Goal: Check status: Check status

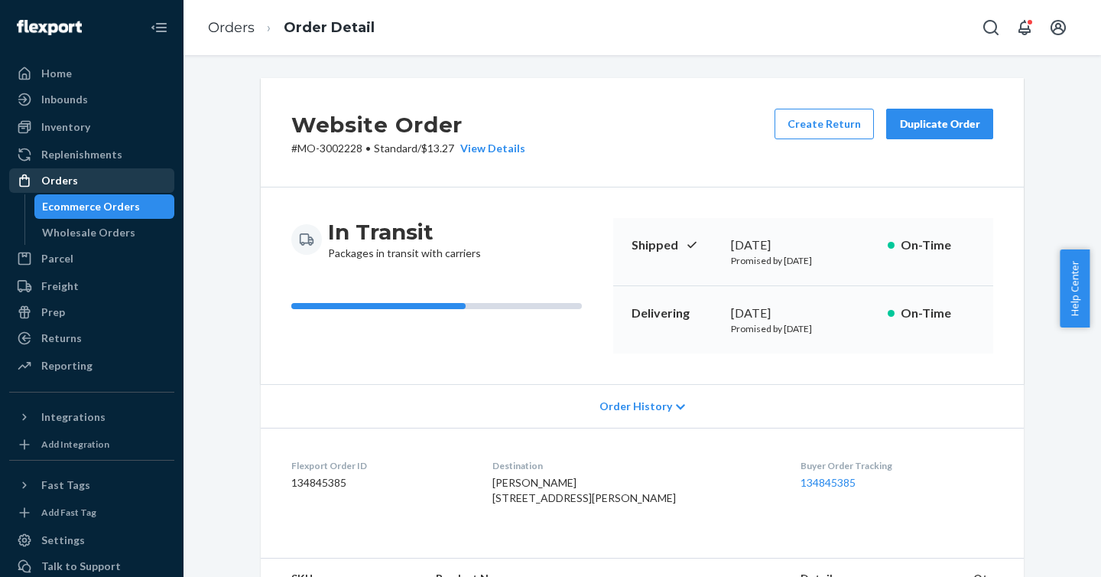
click at [60, 174] on div "Orders" at bounding box center [59, 180] width 37 height 15
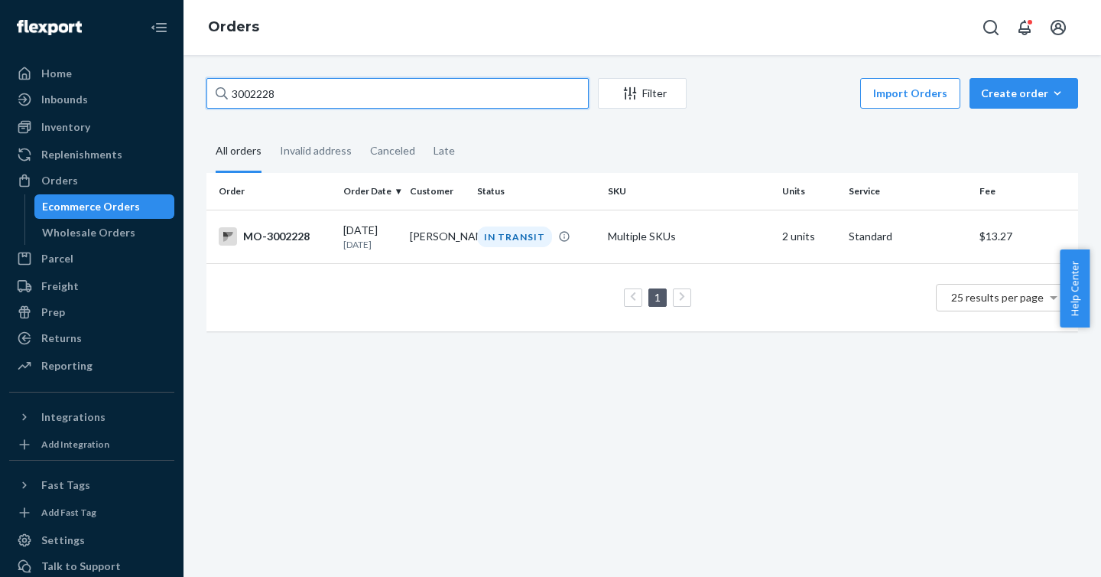
drag, startPoint x: 428, startPoint y: 91, endPoint x: 178, endPoint y: 92, distance: 249.3
click at [178, 92] on div "Home Inbounds Shipping Plans Problems Inventory Products Branded Packaging Repl…" at bounding box center [550, 288] width 1101 height 577
paste input "2819850"
type input "2819850"
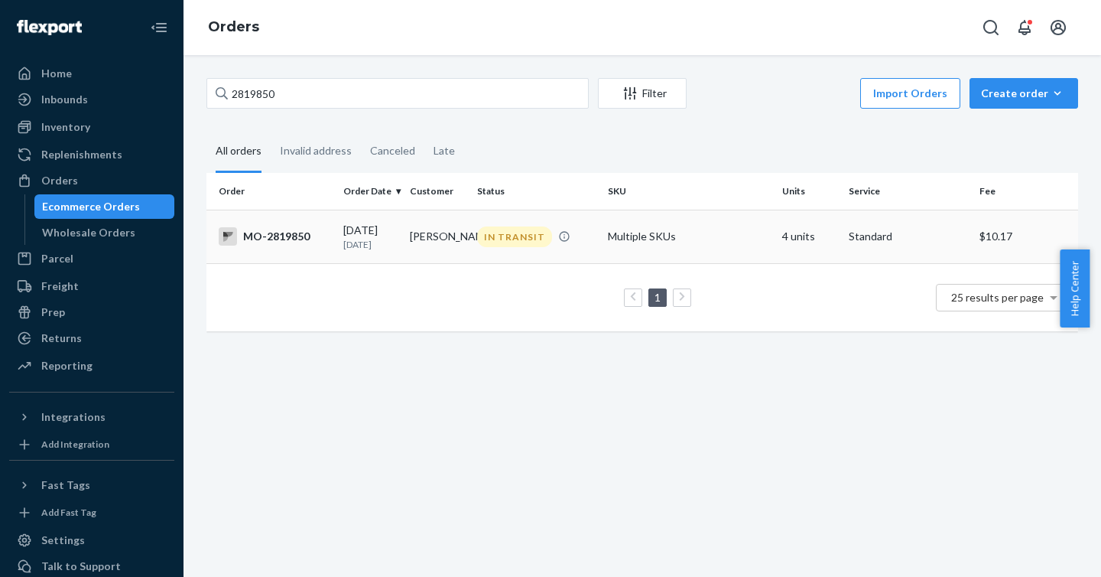
click at [281, 236] on div "MO-2819850" at bounding box center [275, 236] width 112 height 18
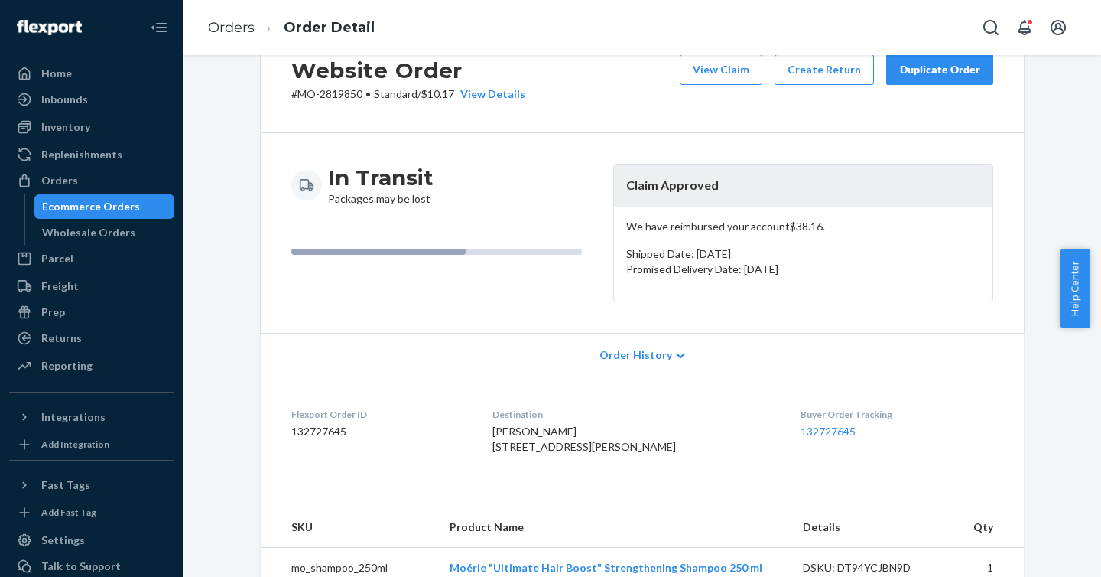
scroll to position [57, 0]
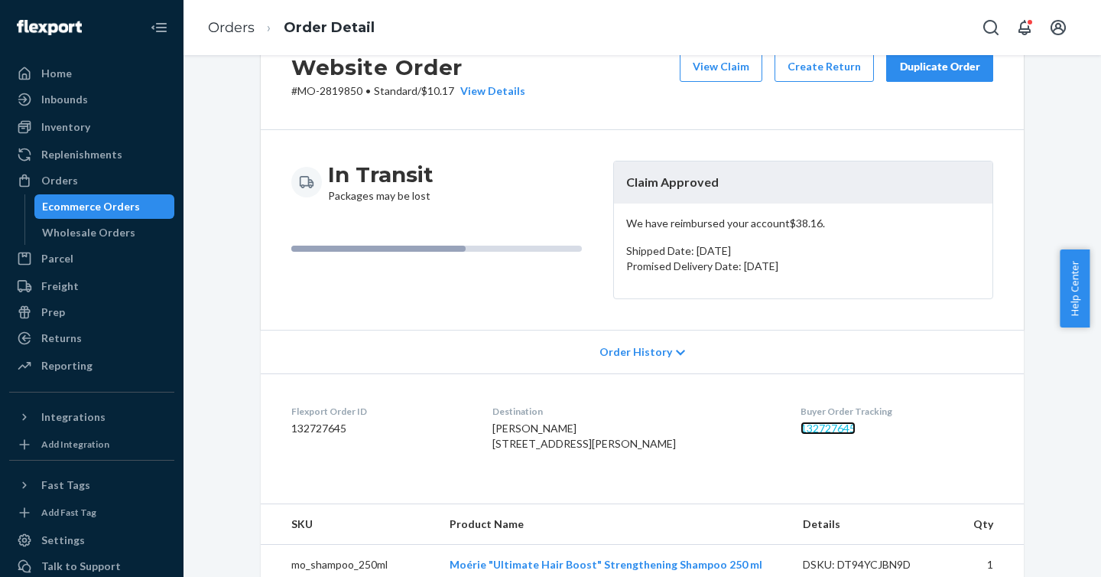
click at [801, 431] on link "132727645" at bounding box center [828, 427] width 55 height 13
drag, startPoint x: 831, startPoint y: 426, endPoint x: 770, endPoint y: 424, distance: 60.5
click at [801, 424] on dd "132727645" at bounding box center [897, 428] width 193 height 15
copy link "132727645"
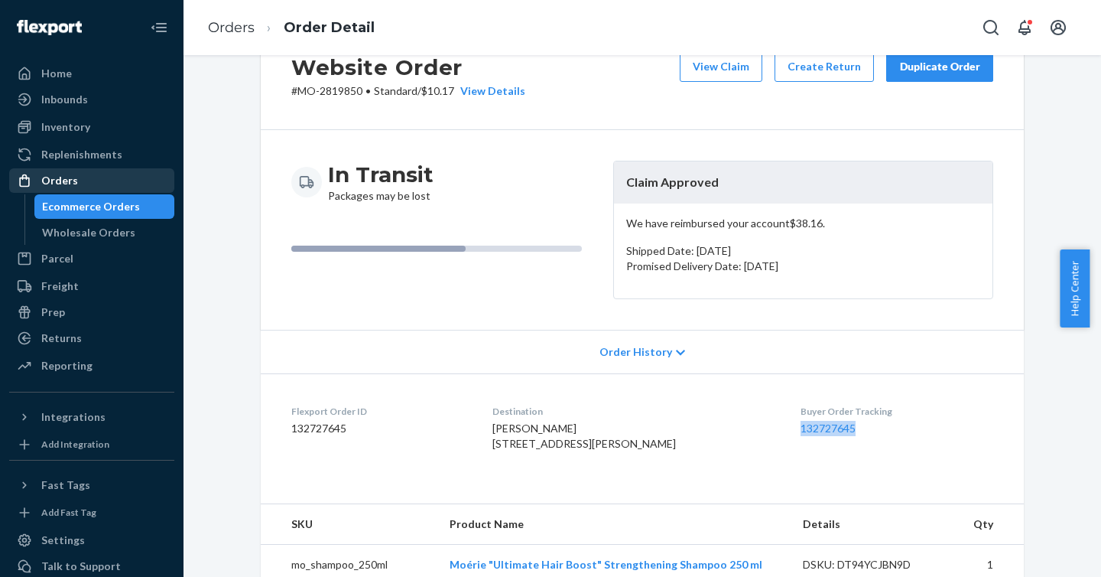
click at [50, 188] on div "Orders" at bounding box center [92, 180] width 162 height 21
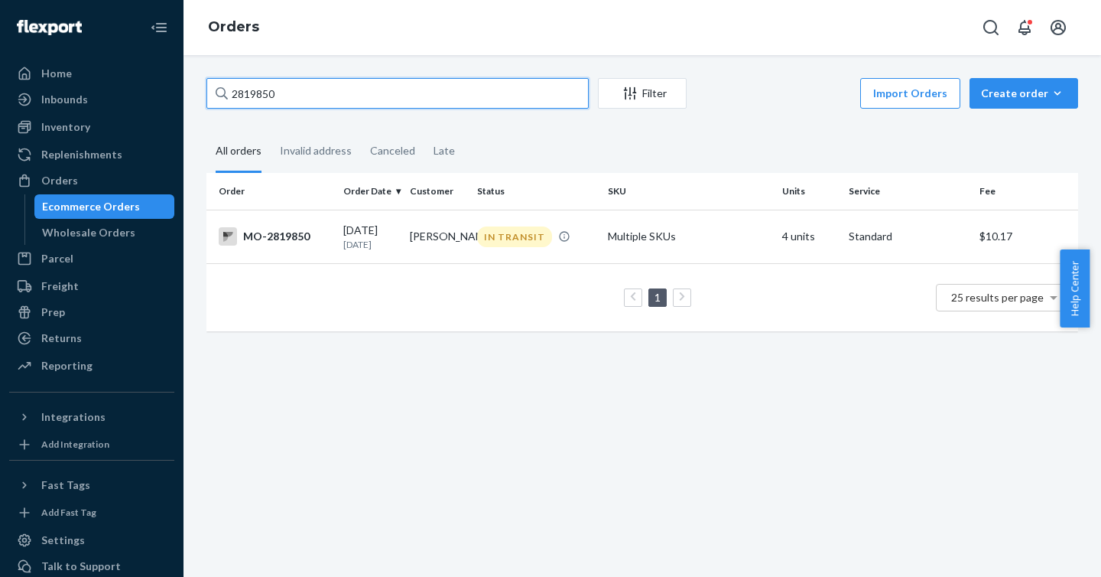
drag, startPoint x: 319, startPoint y: 101, endPoint x: 195, endPoint y: 94, distance: 124.1
click at [195, 94] on div "2819850 Filter Import Orders Create order Ecommerce order Removal order All ord…" at bounding box center [642, 212] width 895 height 268
paste input "2962518"
type input "2962518"
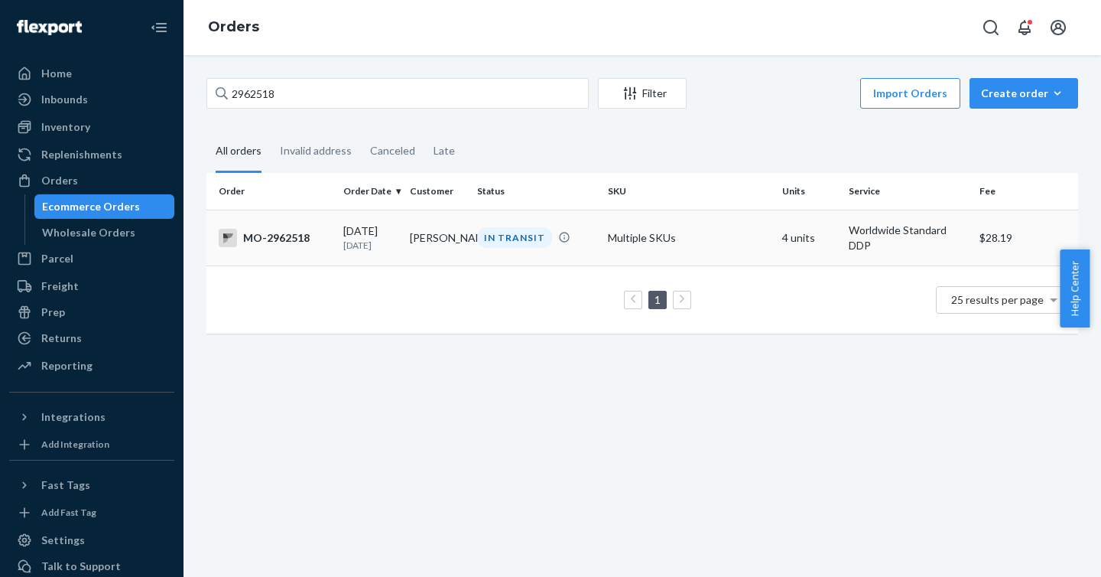
click at [285, 237] on div "MO-2962518" at bounding box center [275, 238] width 112 height 18
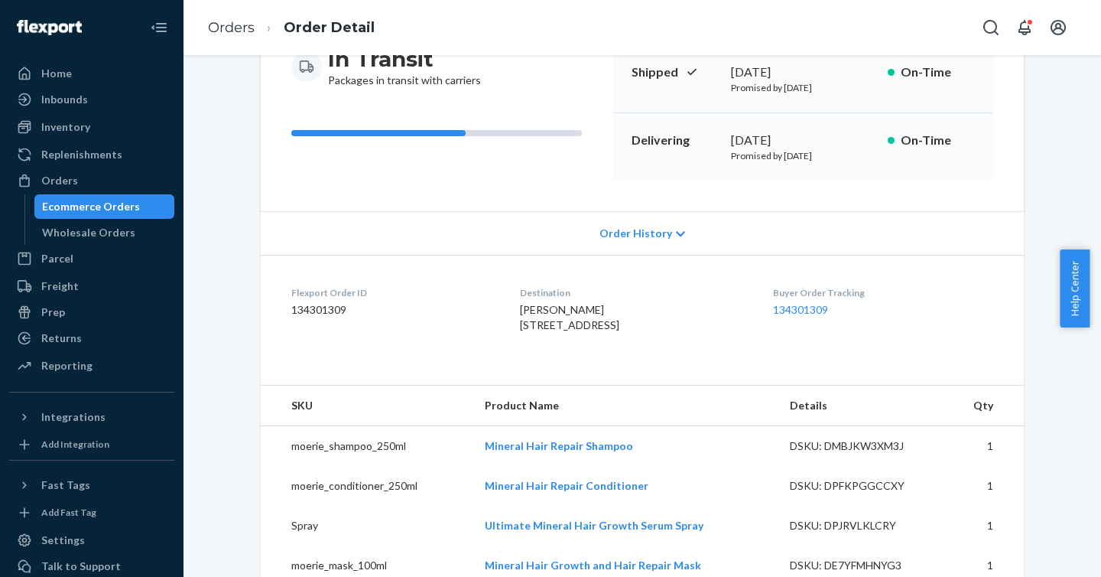
scroll to position [187, 0]
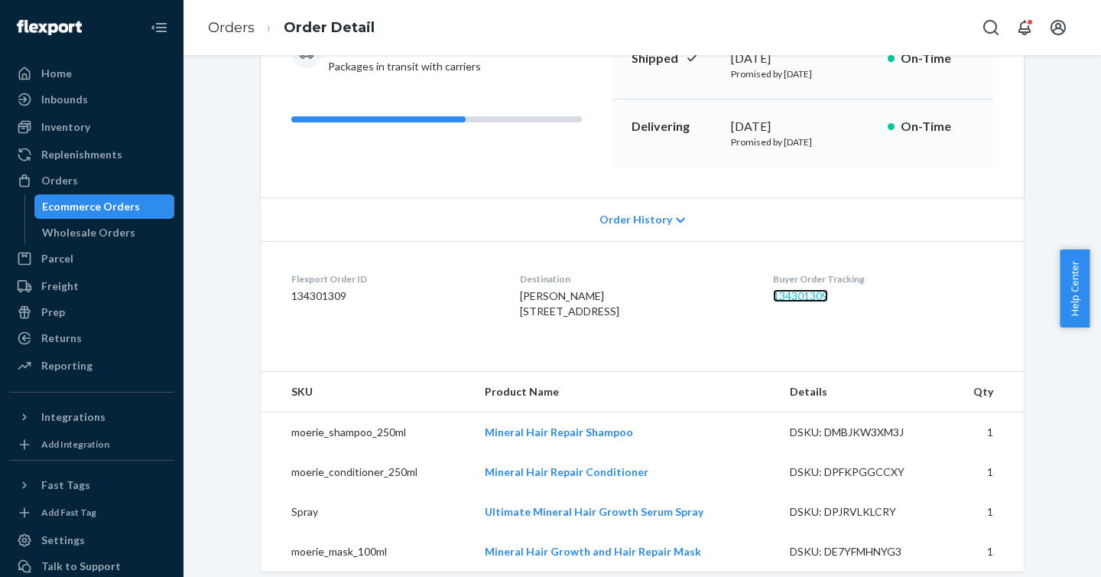
click at [828, 299] on link "134301309" at bounding box center [800, 295] width 55 height 13
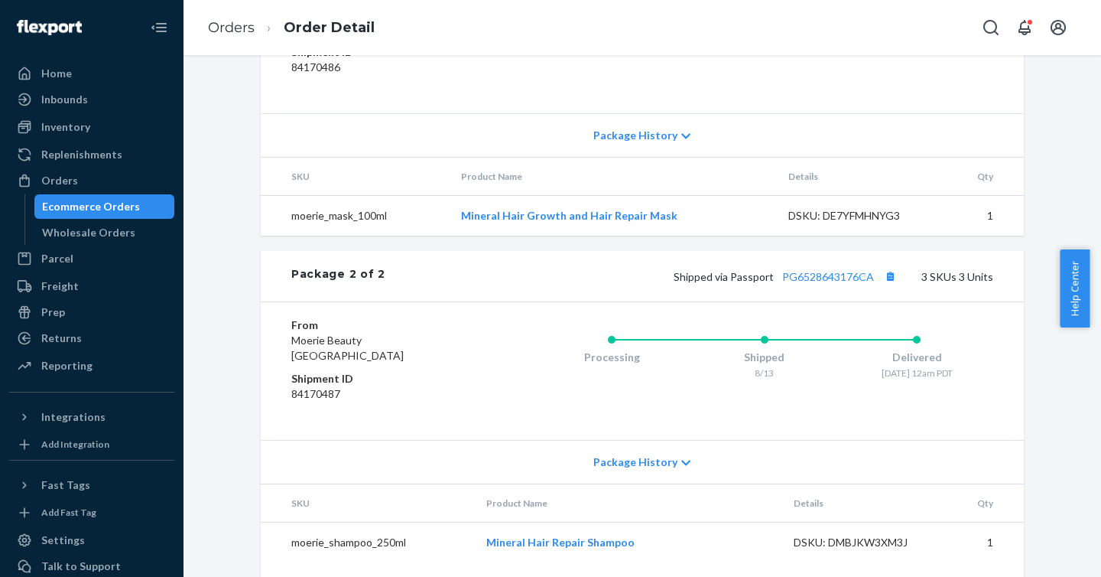
scroll to position [916, 0]
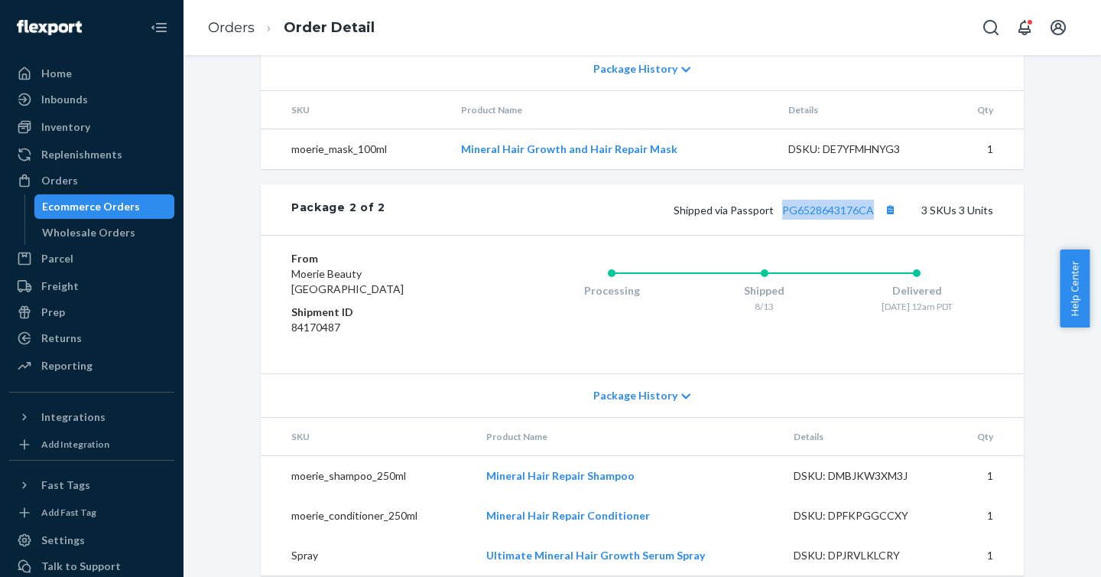
drag, startPoint x: 774, startPoint y: 242, endPoint x: 869, endPoint y: 249, distance: 95.1
click at [869, 220] on div "Shipped via Passport PG6528643176CA 3 SKUs 3 Units" at bounding box center [689, 210] width 608 height 20
copy link "PG6528643176CA"
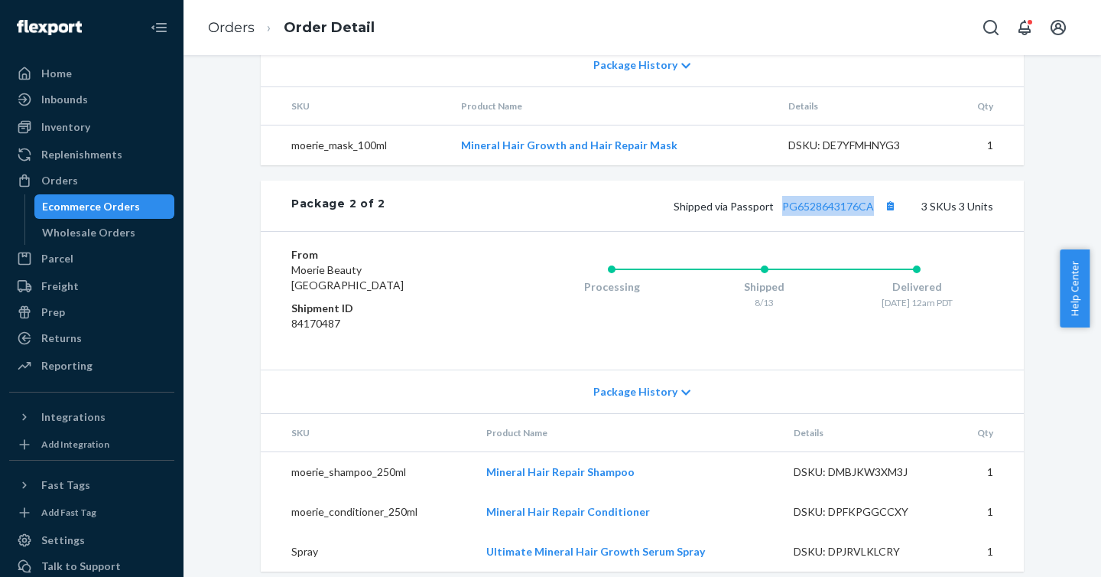
scroll to position [928, 0]
